Goal: Task Accomplishment & Management: Use online tool/utility

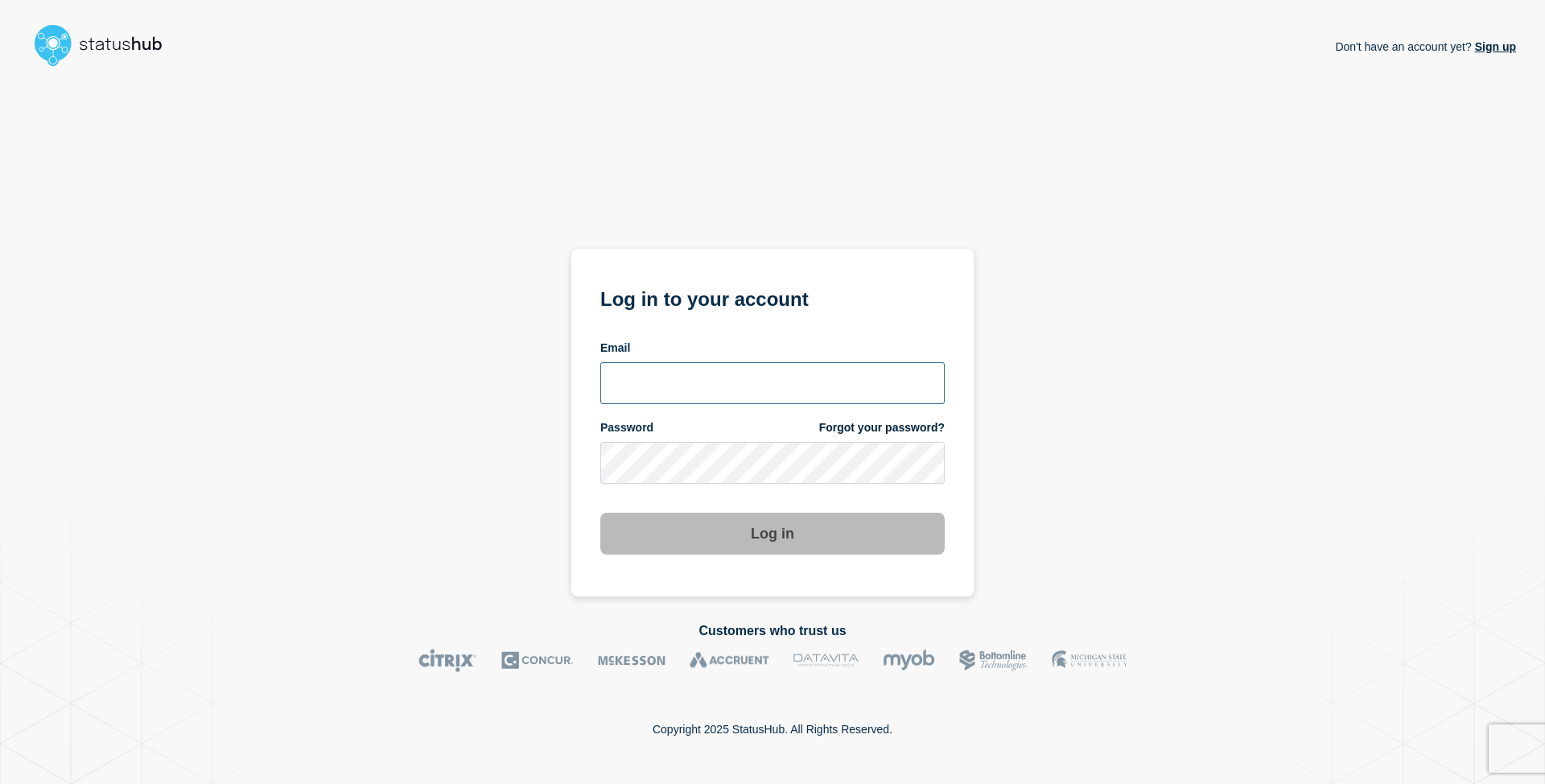
type input "[EMAIL_ADDRESS][DOMAIN_NAME]"
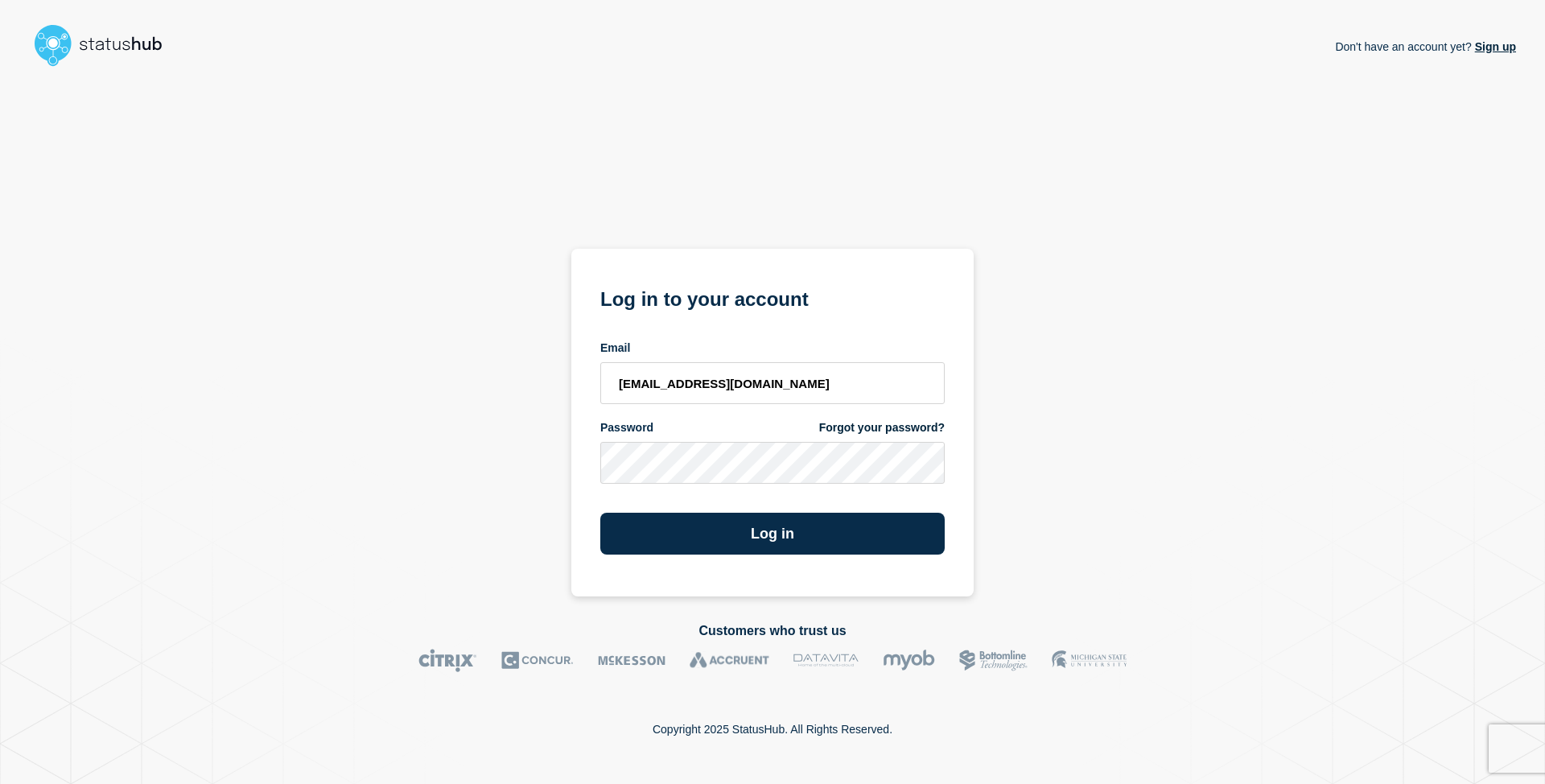
click at [988, 501] on div "Don't have an account yet? Sign up Log in to your account Email [EMAIL_ADDRESS]…" at bounding box center [772, 334] width 1487 height 523
click at [877, 534] on button "Log in" at bounding box center [772, 533] width 344 height 42
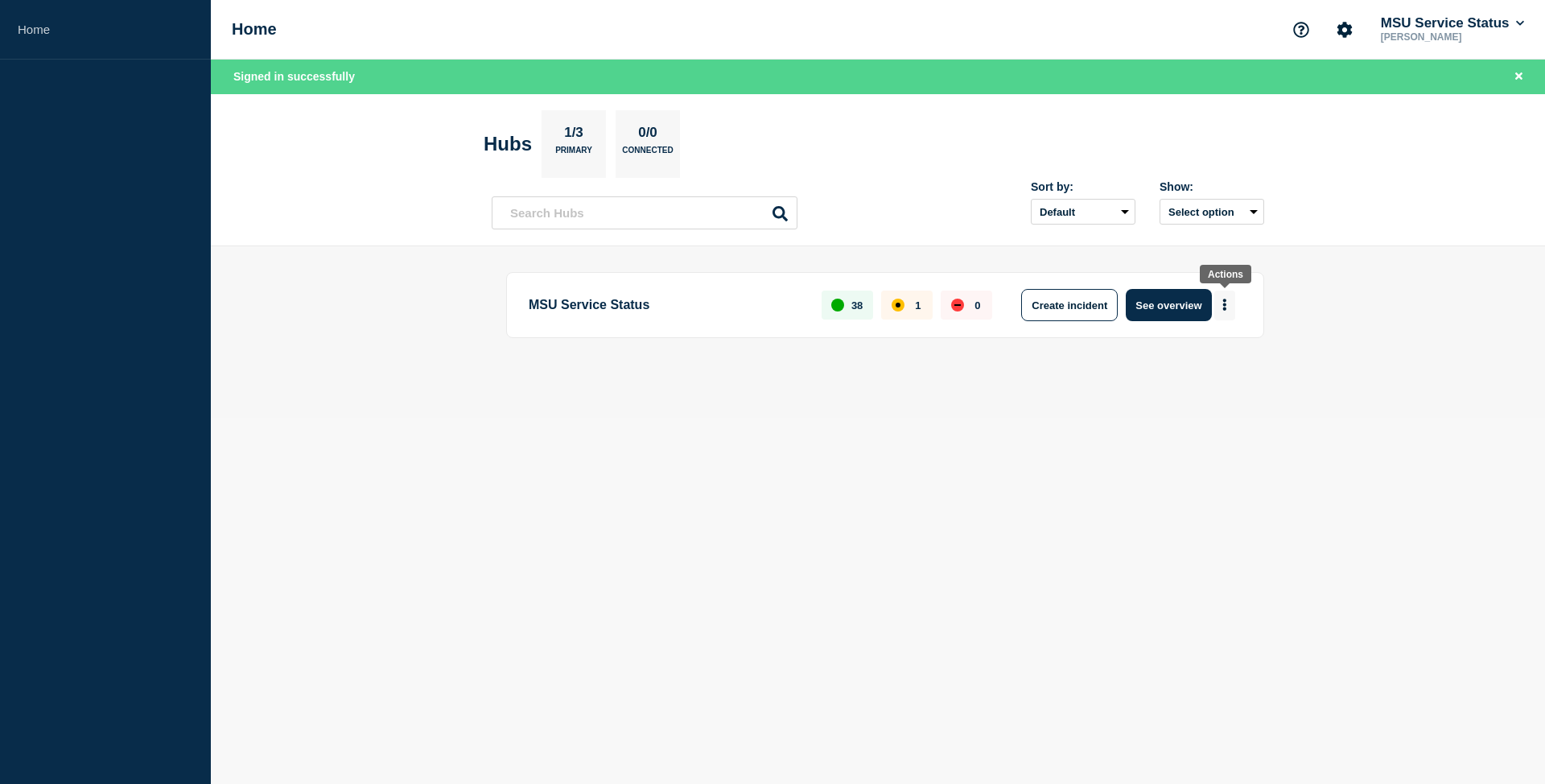
click at [1225, 306] on icon "More actions" at bounding box center [1224, 305] width 3 height 12
click at [1216, 356] on button "Create maintenance" at bounding box center [1219, 354] width 109 height 14
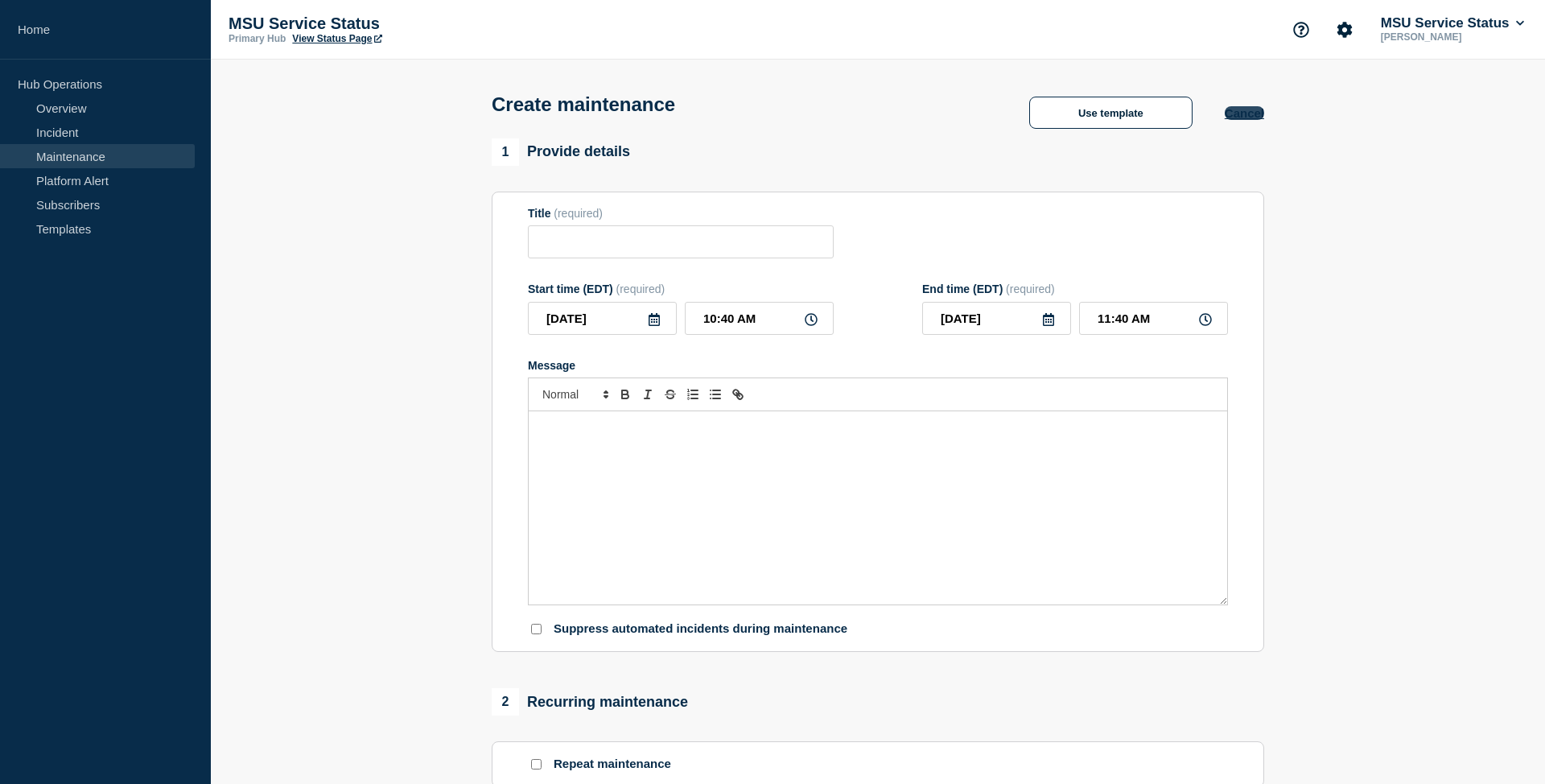
click at [1255, 120] on button "Cancel" at bounding box center [1244, 113] width 40 height 14
